Goal: Task Accomplishment & Management: Use online tool/utility

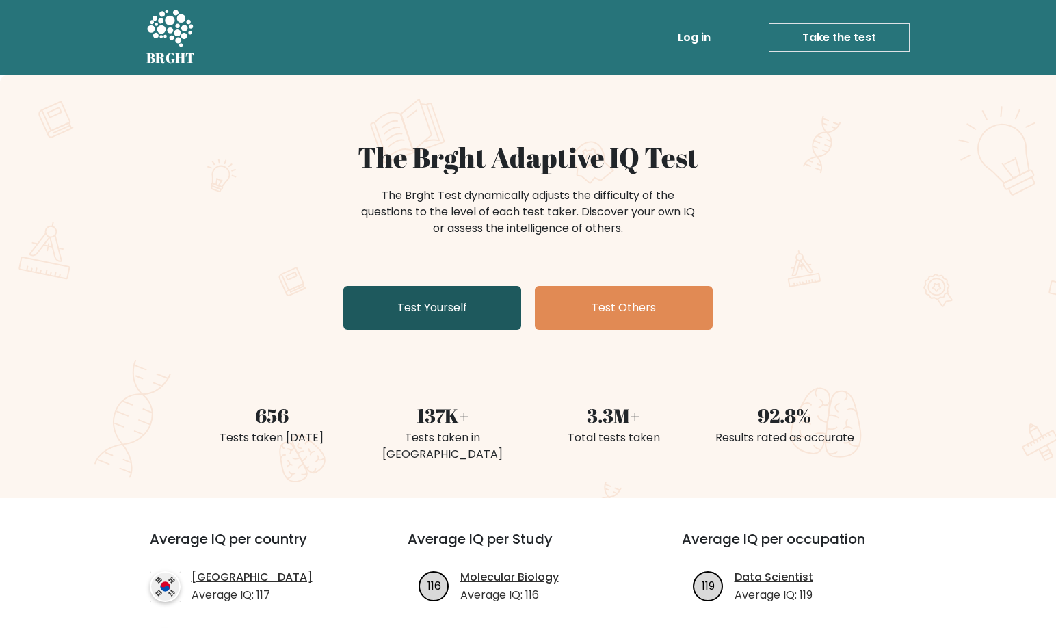
click at [377, 295] on link "Test Yourself" at bounding box center [432, 308] width 178 height 44
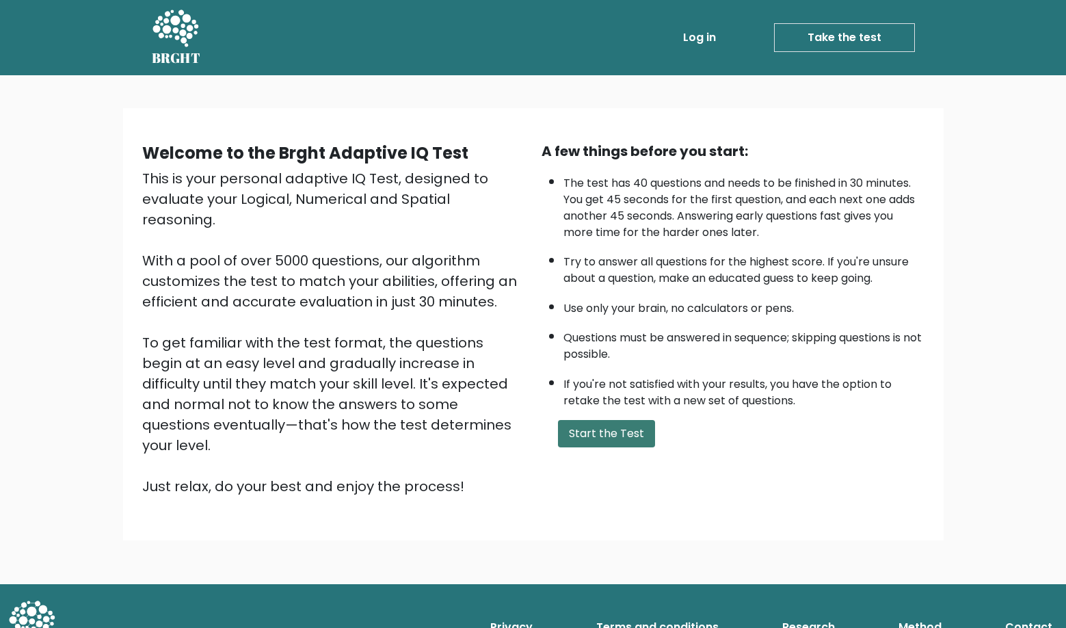
click at [593, 439] on button "Start the Test" at bounding box center [606, 433] width 97 height 27
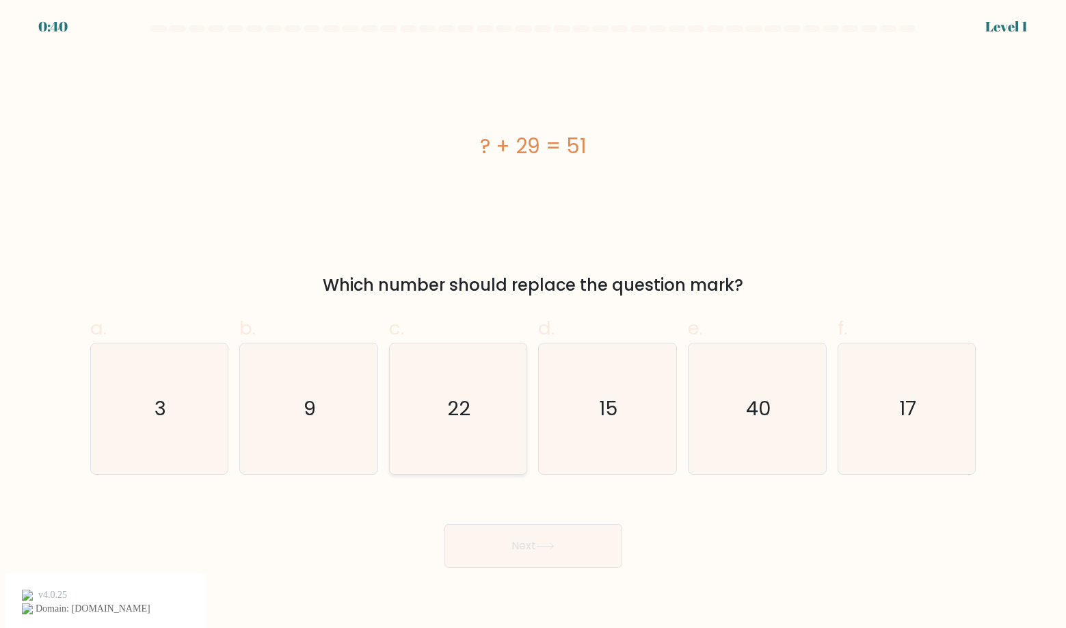
click at [458, 399] on text "22" at bounding box center [459, 408] width 23 height 27
click at [533, 323] on input "c. 22" at bounding box center [533, 318] width 1 height 9
radio input "true"
click at [517, 546] on button "Next" at bounding box center [533, 546] width 178 height 44
